Goal: Information Seeking & Learning: Learn about a topic

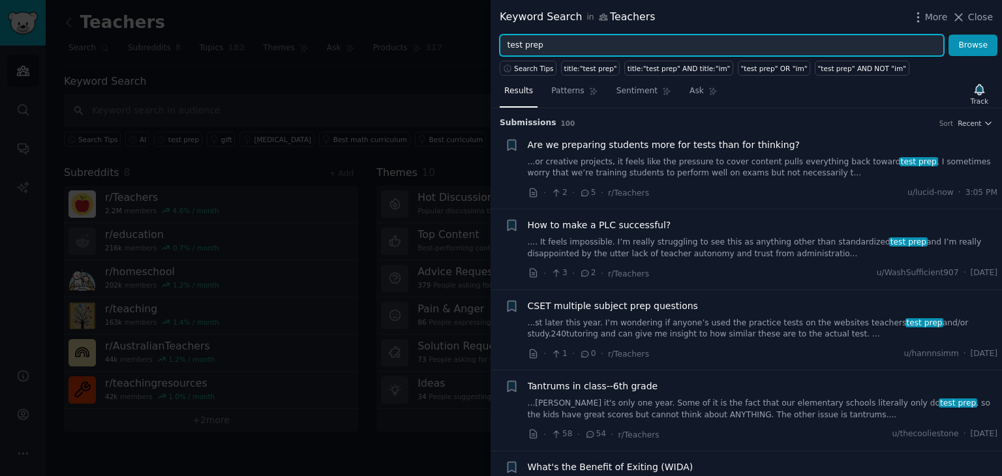
click at [571, 41] on input "test prep" at bounding box center [722, 46] width 444 height 22
type input "student writing practice"
click at [948, 35] on button "Browse" at bounding box center [972, 46] width 49 height 22
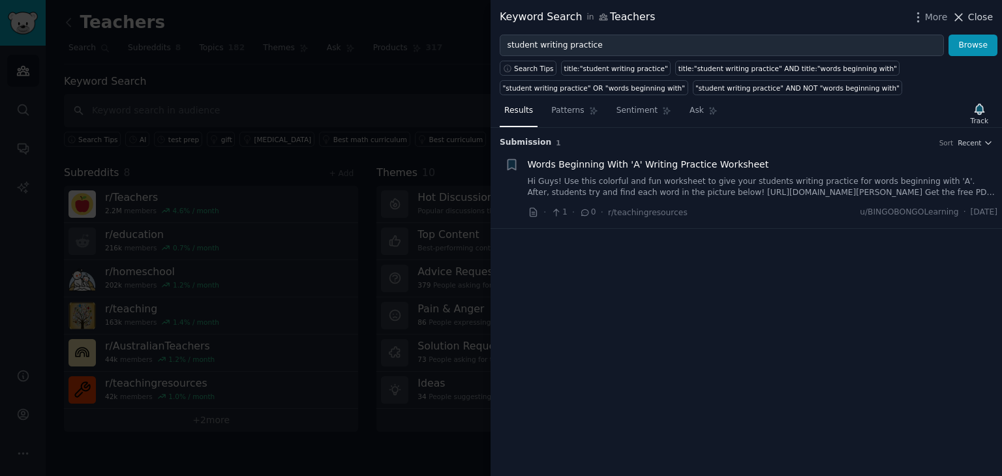
click at [961, 17] on icon at bounding box center [958, 17] width 7 height 7
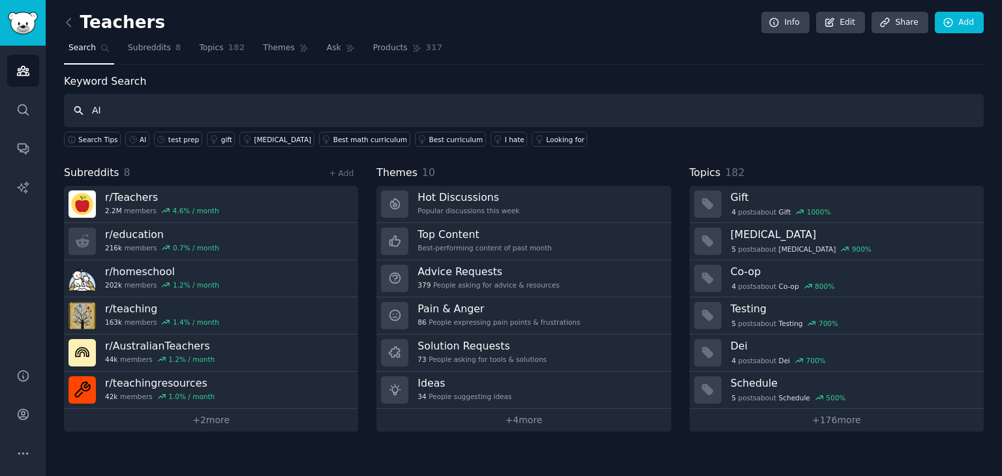
type input "A"
type input "writing tutor"
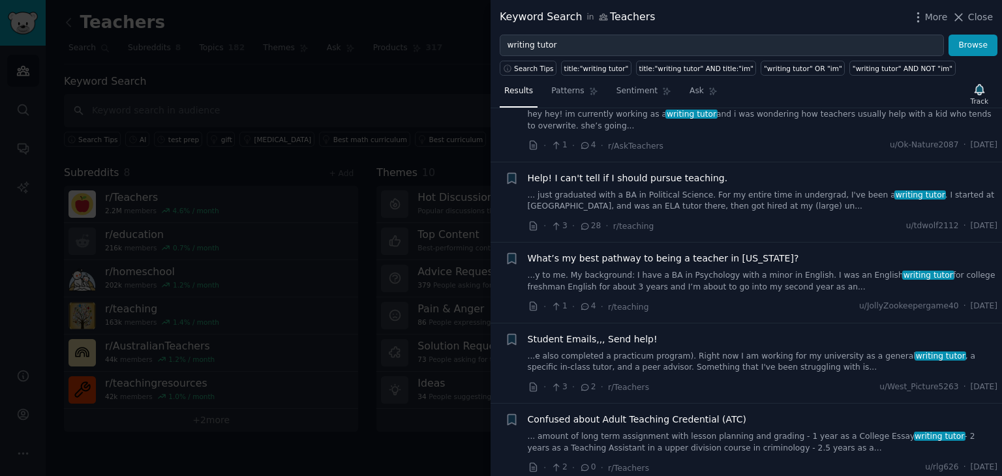
scroll to position [128, 0]
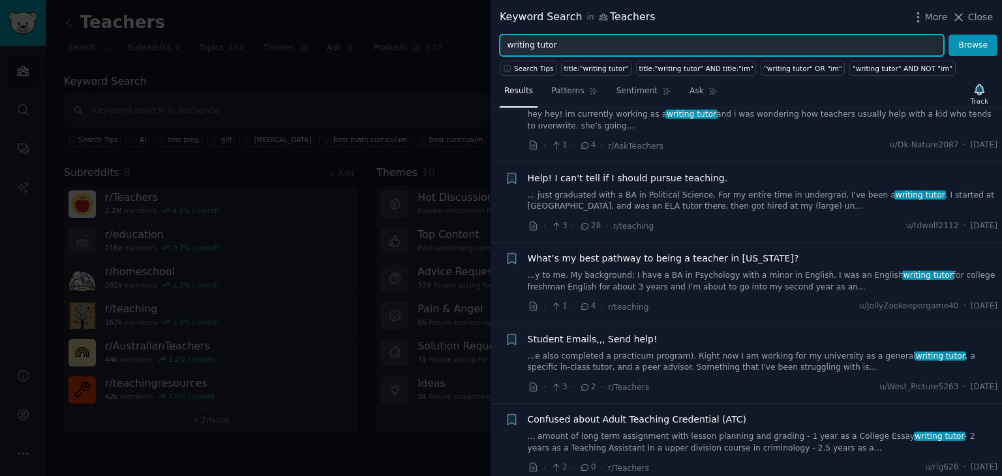
click at [533, 45] on input "writing tutor" at bounding box center [722, 46] width 444 height 22
type input "AI tutor"
click at [948, 35] on button "Browse" at bounding box center [972, 46] width 49 height 22
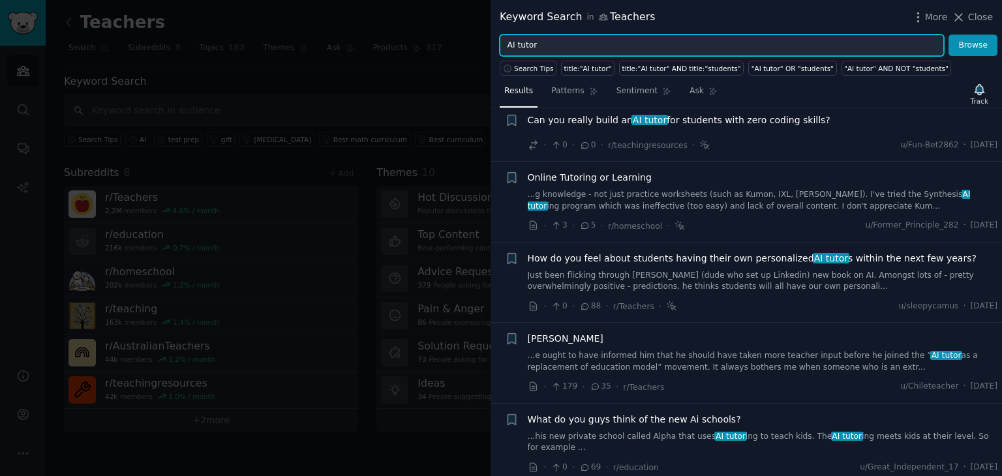
scroll to position [26, 0]
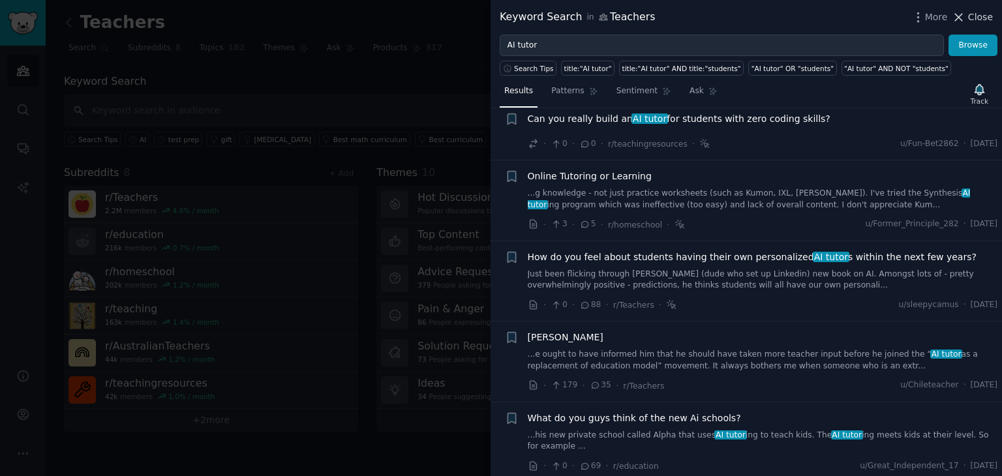
click at [976, 20] on span "Close" at bounding box center [980, 17] width 25 height 14
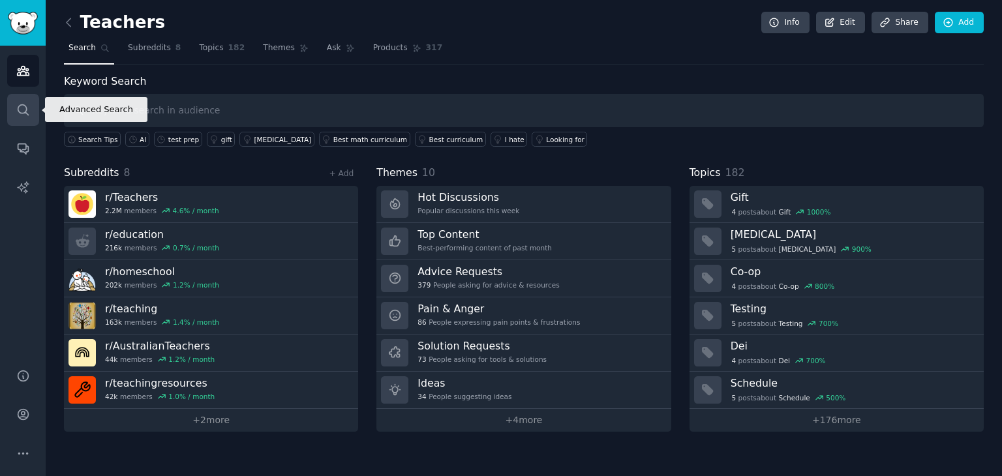
click at [18, 117] on link "Search" at bounding box center [23, 110] width 32 height 32
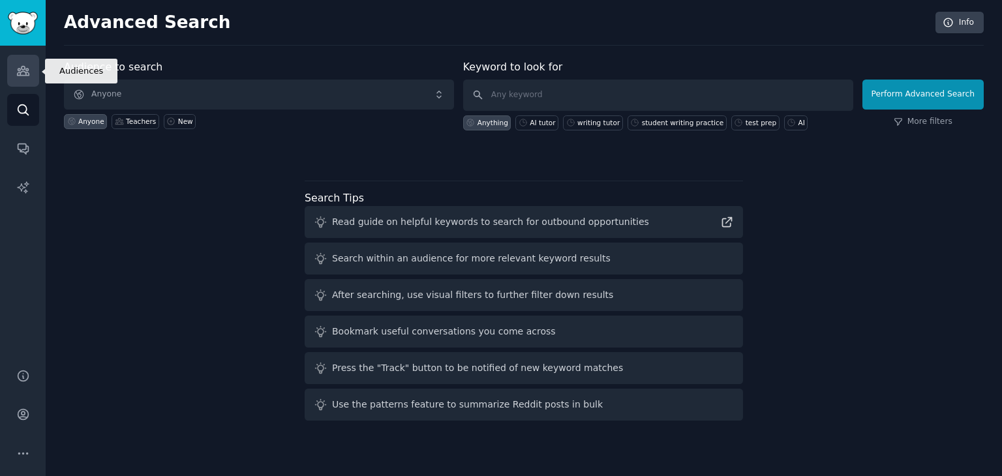
click at [21, 84] on link "Audiences" at bounding box center [23, 71] width 32 height 32
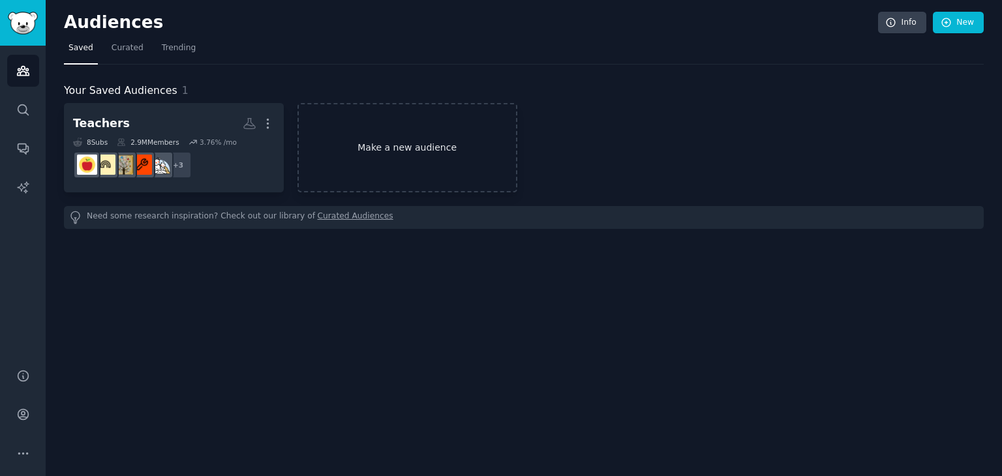
click at [379, 140] on link "Make a new audience" at bounding box center [407, 147] width 220 height 89
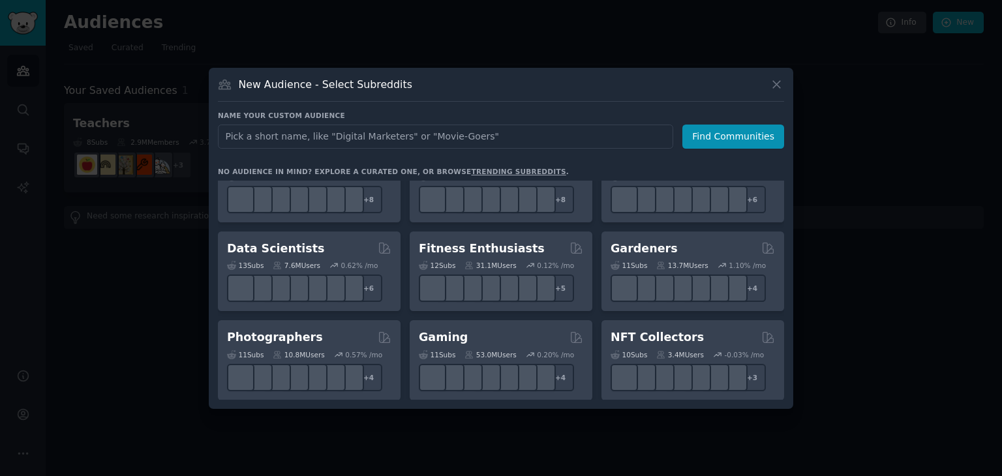
scroll to position [304, 0]
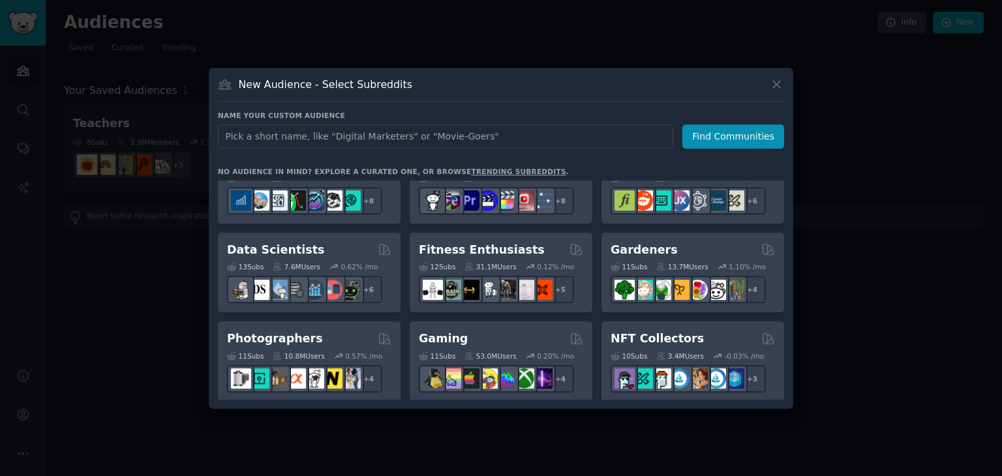
drag, startPoint x: 780, startPoint y: 76, endPoint x: 780, endPoint y: 84, distance: 8.5
click at [780, 84] on div "New Audience - Select Subreddits Name your custom audience Audience Name Find C…" at bounding box center [501, 238] width 584 height 341
drag, startPoint x: 780, startPoint y: 89, endPoint x: 771, endPoint y: 87, distance: 8.7
click at [771, 87] on icon at bounding box center [776, 85] width 14 height 14
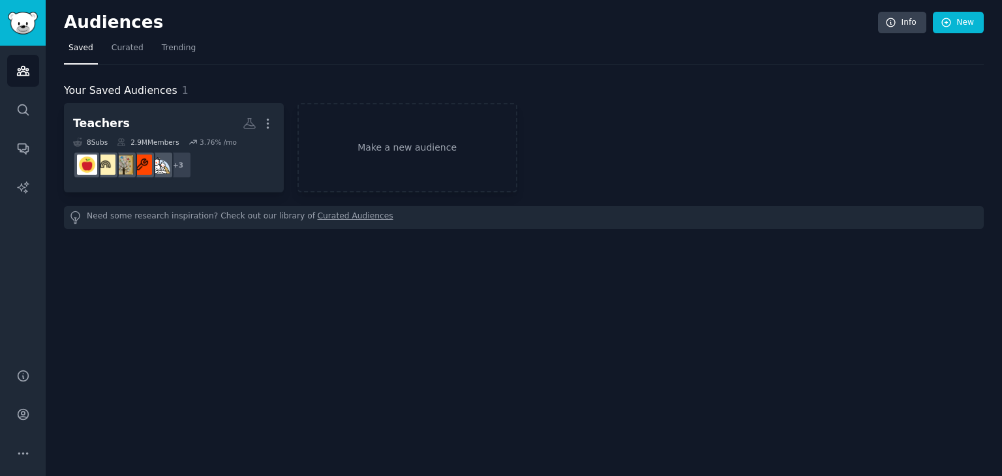
click at [771, 87] on div "Your Saved Audiences 1" at bounding box center [523, 91] width 919 height 16
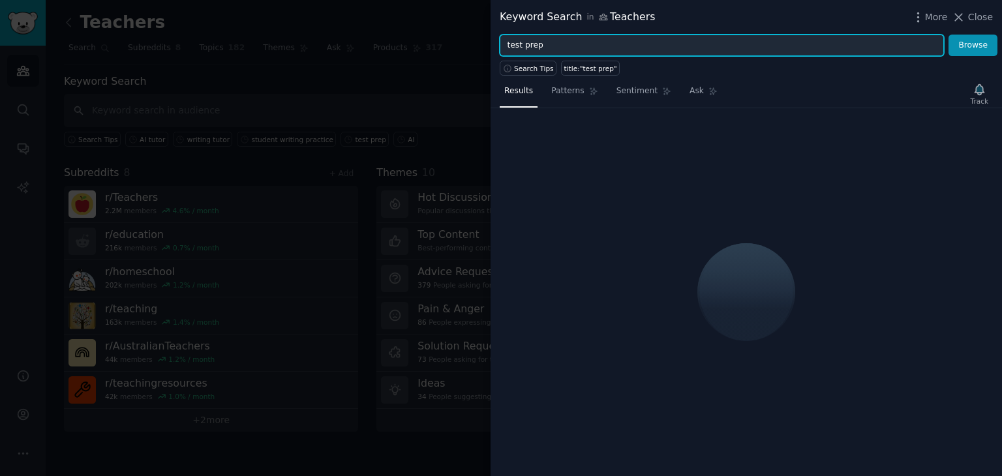
click at [723, 37] on input "test prep" at bounding box center [722, 46] width 444 height 22
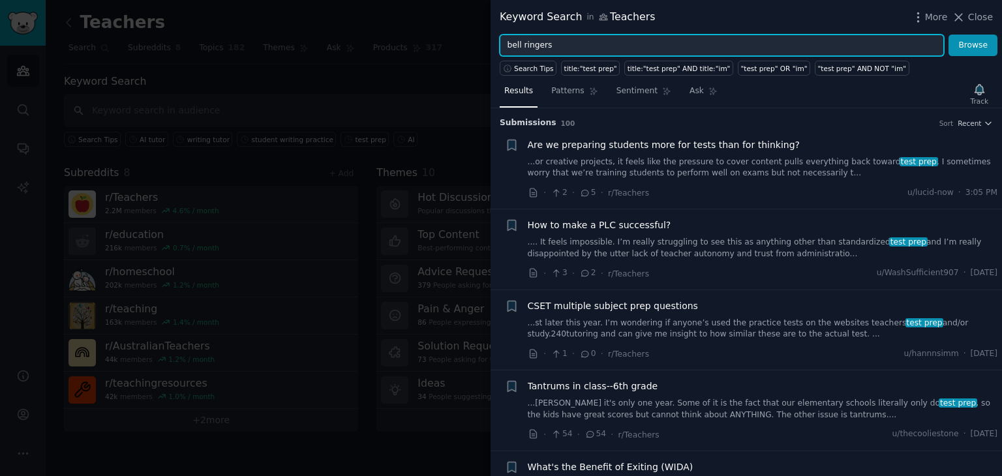
type input "bell ringers"
click at [948, 35] on button "Browse" at bounding box center [972, 46] width 49 height 22
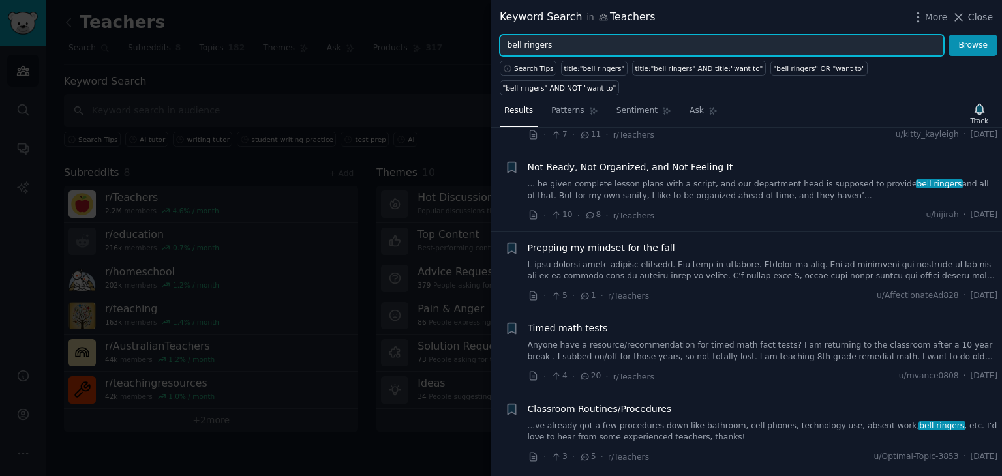
scroll to position [346, 0]
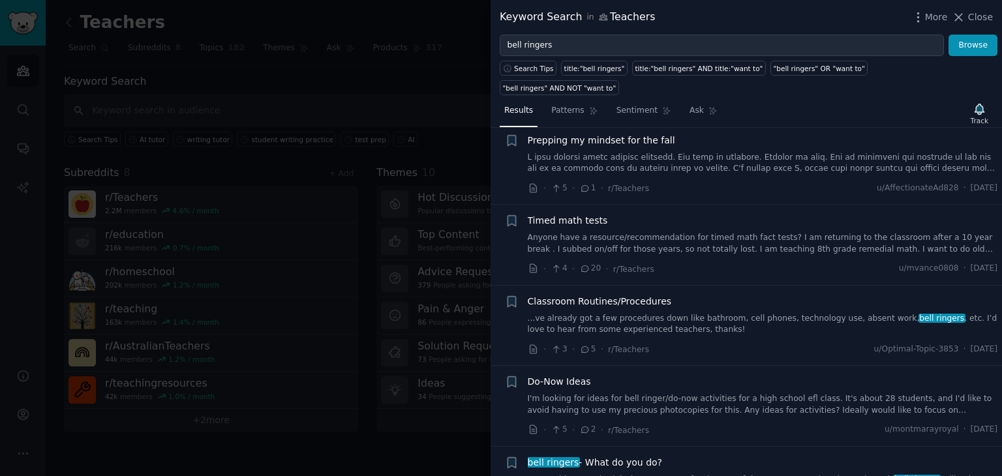
click at [548, 393] on link "I'm looking for ideas for bell ringer/do-now activities for a high school efl c…" at bounding box center [763, 404] width 470 height 23
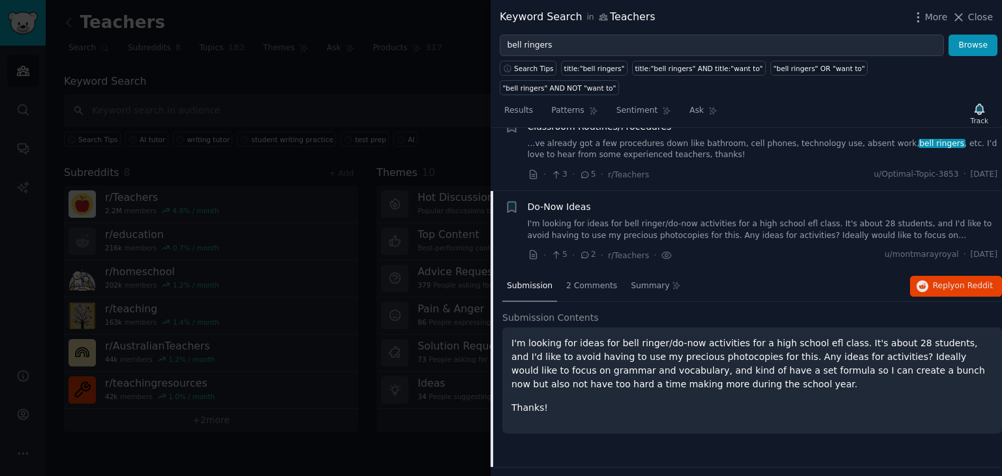
scroll to position [571, 0]
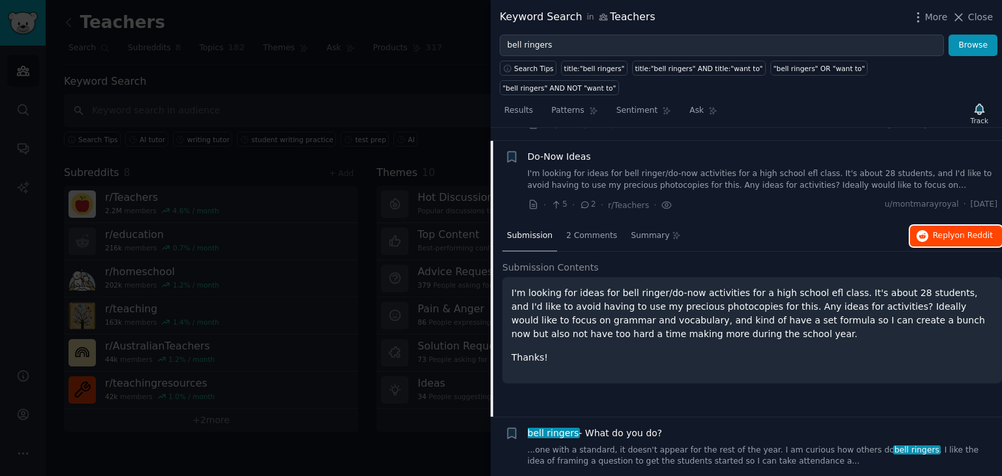
click at [964, 231] on span "on Reddit" at bounding box center [974, 235] width 38 height 9
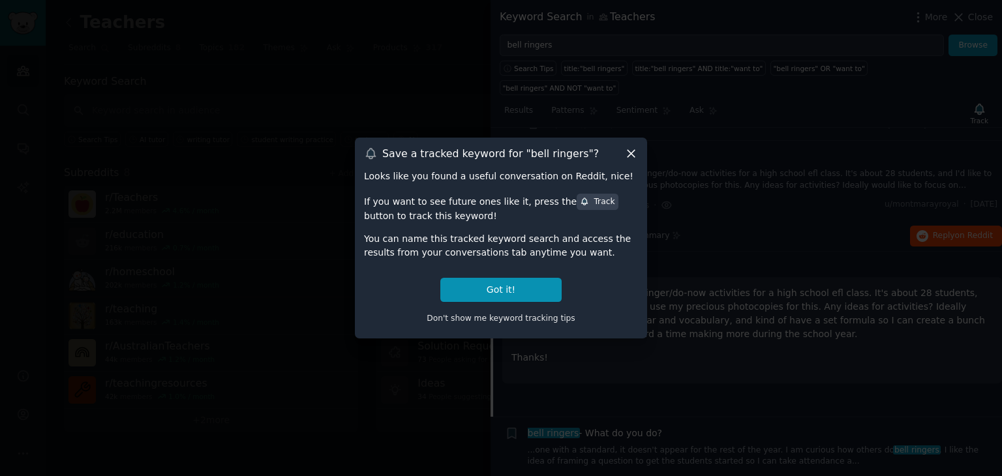
click at [626, 155] on icon at bounding box center [631, 154] width 14 height 14
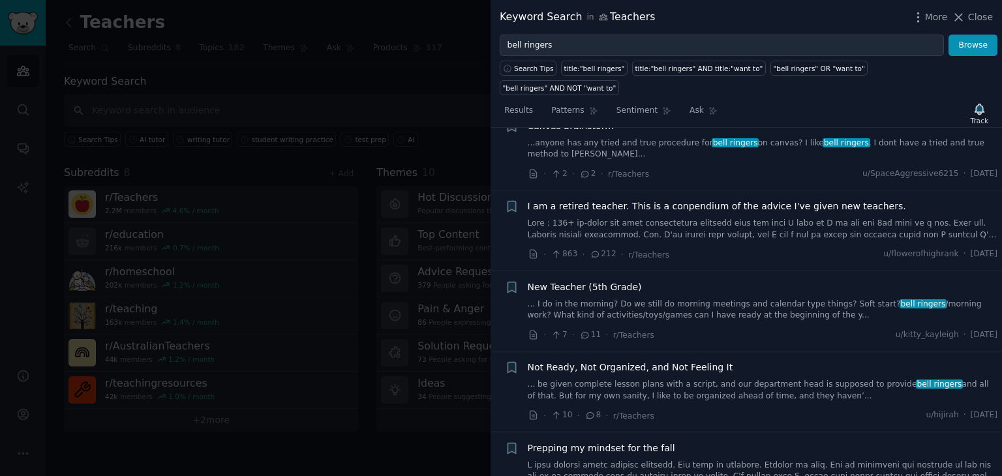
scroll to position [0, 0]
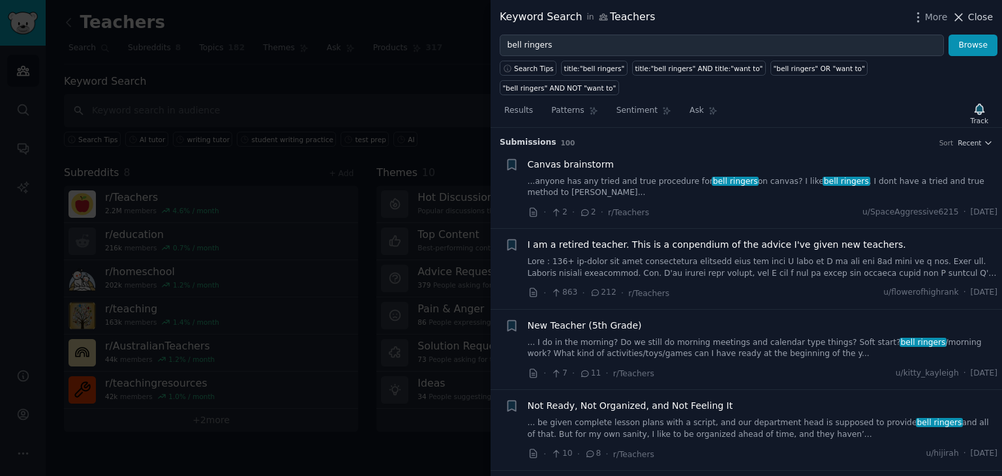
click at [983, 16] on span "Close" at bounding box center [980, 17] width 25 height 14
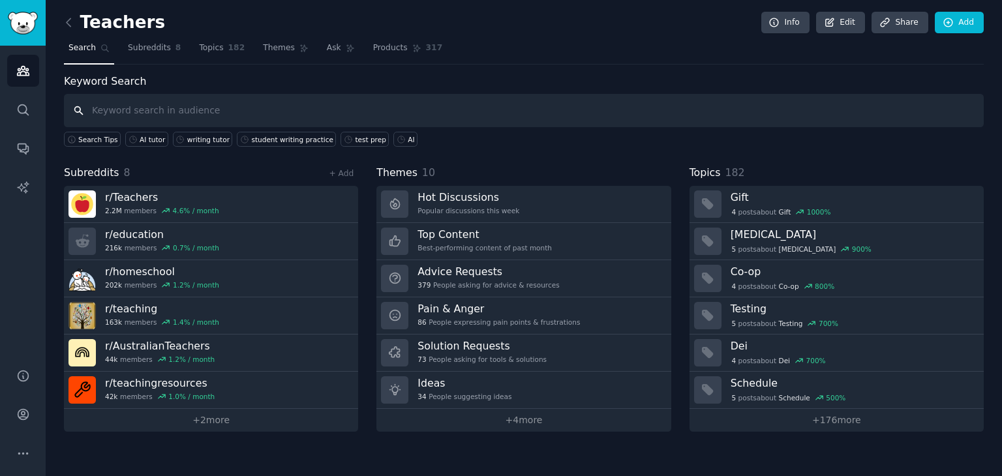
click at [490, 113] on input "text" at bounding box center [523, 110] width 919 height 33
type input "quick writes"
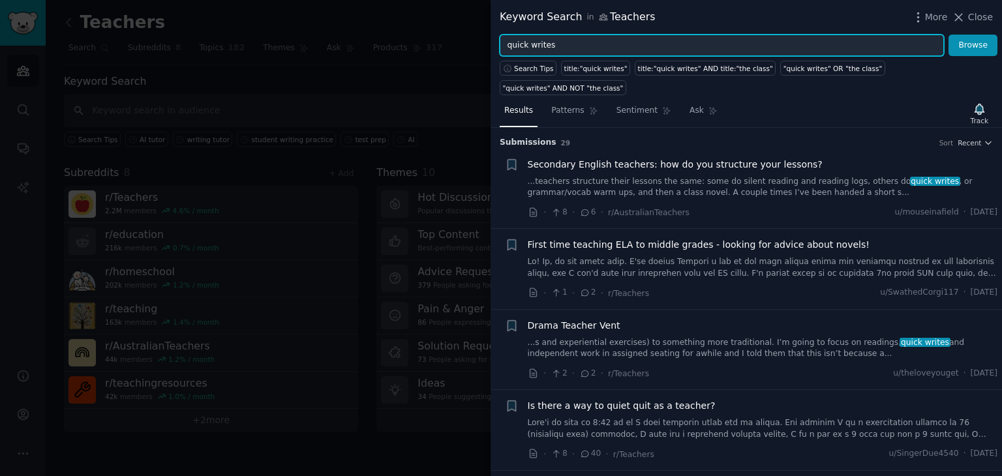
click at [625, 40] on input "quick writes" at bounding box center [722, 46] width 444 height 22
type input "enrichment"
click at [948, 35] on button "Browse" at bounding box center [972, 46] width 49 height 22
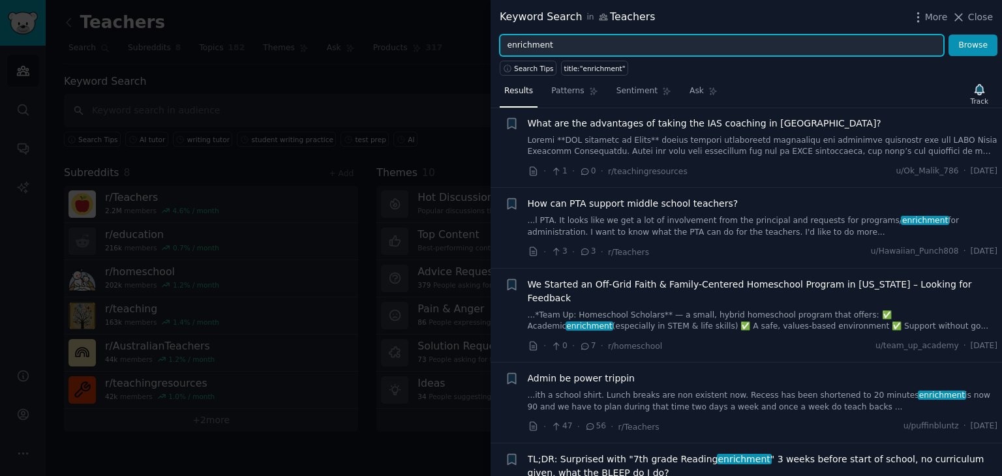
scroll to position [634, 0]
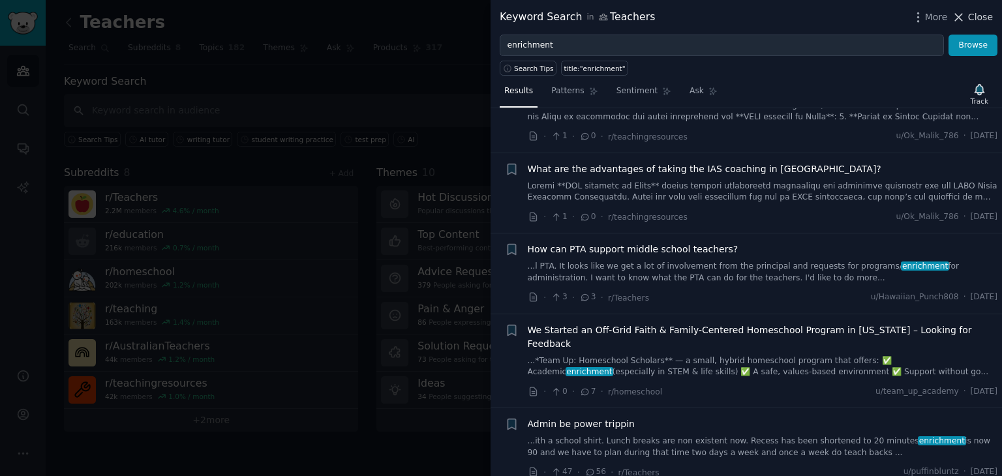
click at [964, 19] on icon at bounding box center [958, 17] width 14 height 14
